Goal: Task Accomplishment & Management: Manage account settings

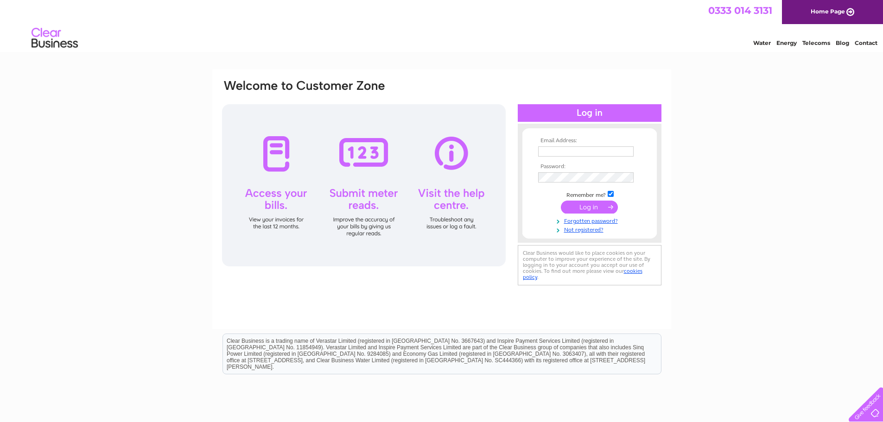
type input "[EMAIL_ADDRESS][DOMAIN_NAME]"
click at [594, 208] on input "submit" at bounding box center [589, 207] width 57 height 13
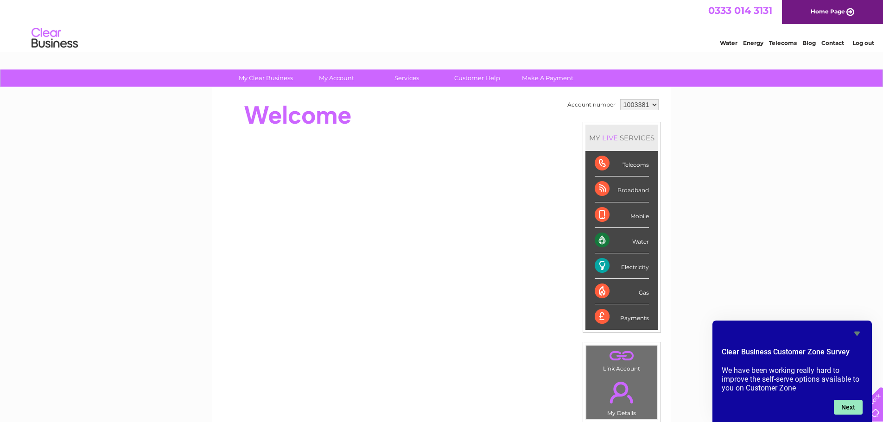
click at [848, 405] on button "Next" at bounding box center [848, 407] width 29 height 15
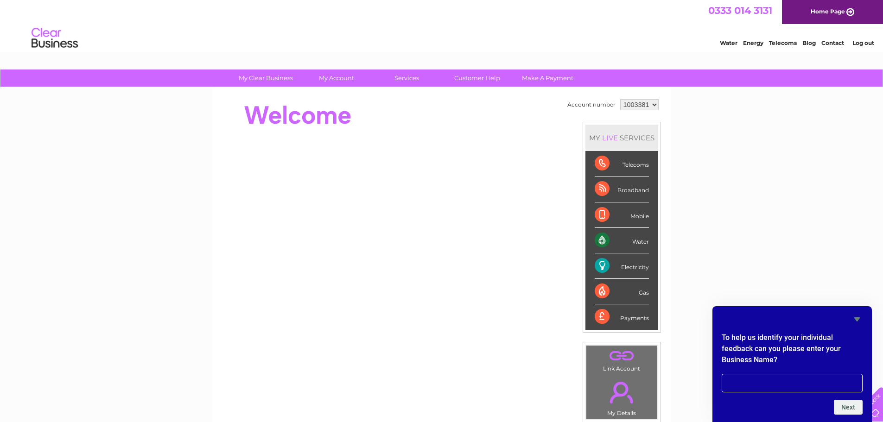
click at [853, 319] on icon "Hide survey" at bounding box center [857, 319] width 11 height 11
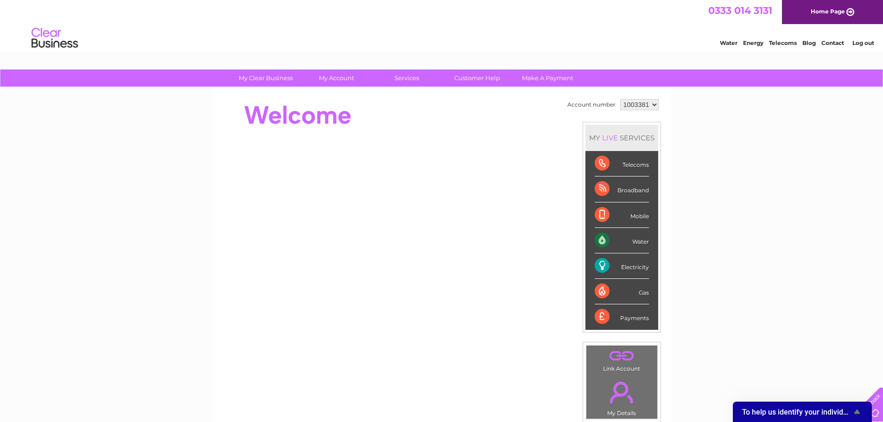
click at [875, 404] on div at bounding box center [864, 403] width 38 height 38
